Goal: Task Accomplishment & Management: Complete application form

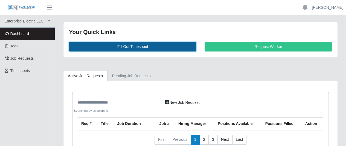
click at [142, 43] on link "Fill Out Timesheet" at bounding box center [132, 47] width 127 height 10
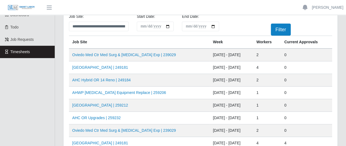
scroll to position [27, 0]
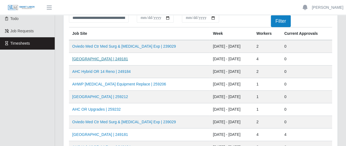
click at [109, 59] on link "[GEOGRAPHIC_DATA] | 249181" at bounding box center [100, 59] width 56 height 4
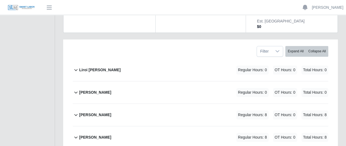
scroll to position [109, 0]
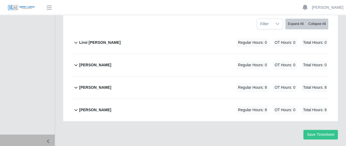
click at [77, 87] on icon at bounding box center [75, 88] width 3 height 2
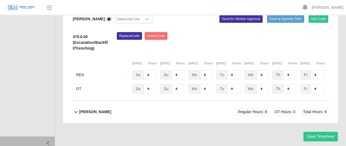
scroll to position [201, 0]
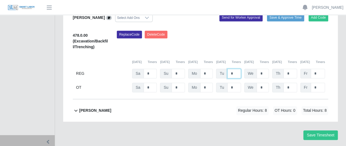
click at [233, 69] on input "*" at bounding box center [234, 74] width 14 height 10
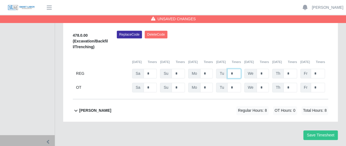
type input "*"
click at [88, 108] on b "pedro alvarez" at bounding box center [95, 111] width 32 height 6
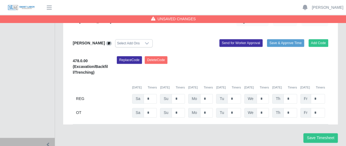
scroll to position [293, 0]
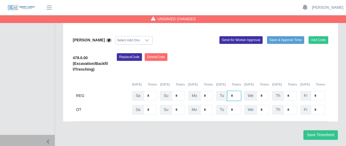
click at [233, 91] on input "*" at bounding box center [234, 96] width 14 height 10
type input "*"
click at [326, 130] on button "Save Timesheet" at bounding box center [320, 135] width 34 height 10
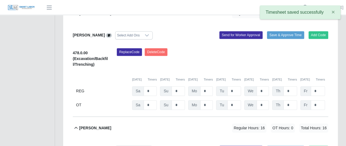
scroll to position [47, 0]
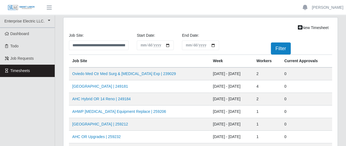
scroll to position [27, 0]
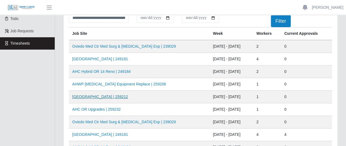
click at [118, 97] on link "[GEOGRAPHIC_DATA] | 259212" at bounding box center [100, 96] width 56 height 4
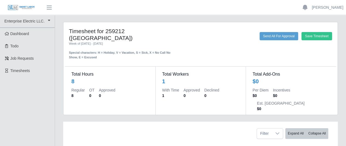
scroll to position [44, 0]
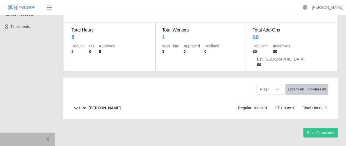
click at [101, 105] on b "Liroi [PERSON_NAME]" at bounding box center [100, 108] width 42 height 6
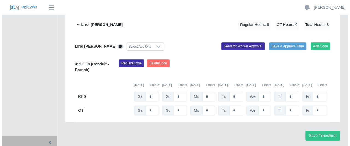
scroll to position [130, 0]
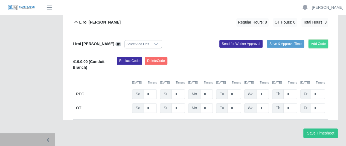
click at [318, 40] on button "Add Code" at bounding box center [319, 44] width 20 height 8
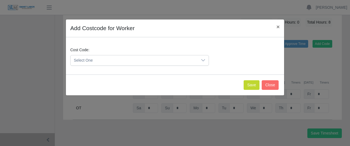
click at [201, 60] on icon at bounding box center [203, 60] width 4 height 4
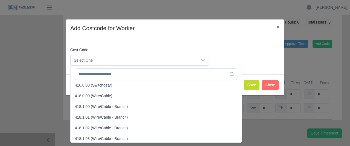
scroll to position [213, 0]
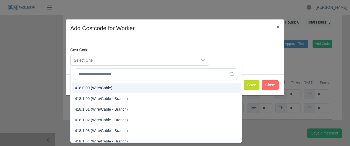
click at [129, 83] on li "418.0.00 (Wire/Cable)" at bounding box center [156, 88] width 169 height 10
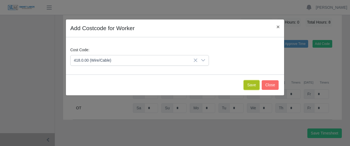
click at [254, 84] on button "Save" at bounding box center [252, 85] width 16 height 10
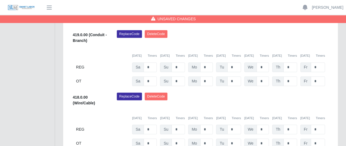
scroll to position [165, 0]
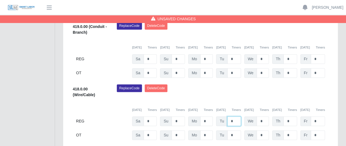
click at [235, 116] on input "*" at bounding box center [234, 121] width 14 height 10
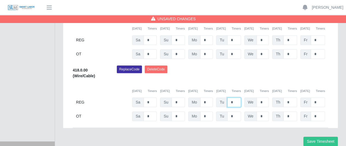
scroll to position [192, 0]
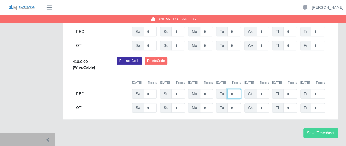
type input "*"
click at [332, 128] on button "Save Timesheet" at bounding box center [320, 133] width 34 height 10
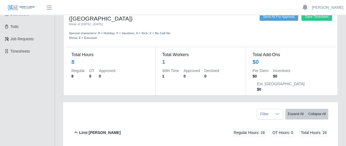
scroll to position [0, 0]
